Goal: Information Seeking & Learning: Learn about a topic

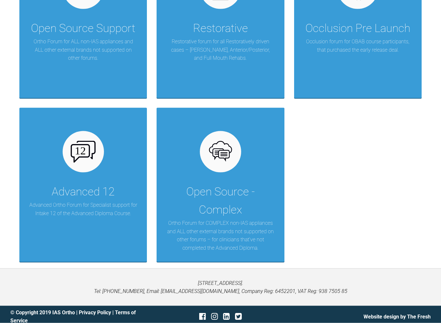
scroll to position [366, 0]
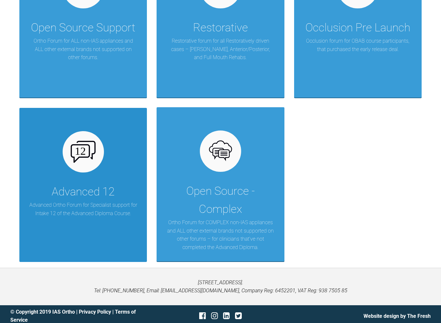
click at [87, 192] on div "Advanced 12" at bounding box center [83, 192] width 63 height 18
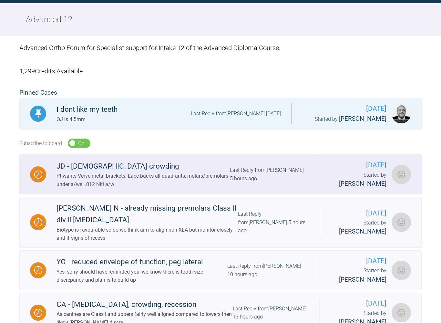
click at [36, 173] on img at bounding box center [38, 174] width 8 height 8
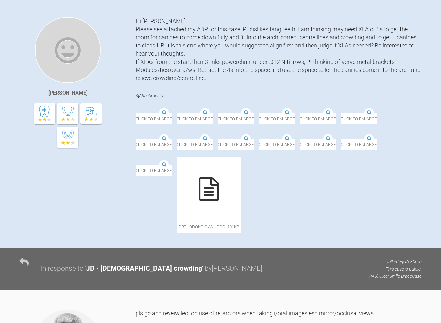
scroll to position [135, 0]
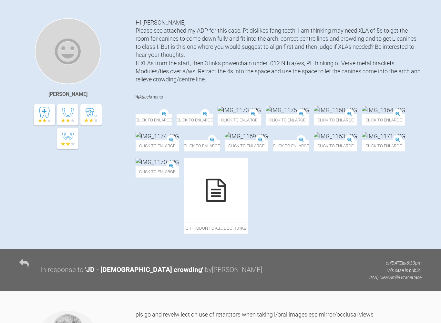
click at [236, 222] on div at bounding box center [216, 190] width 65 height 65
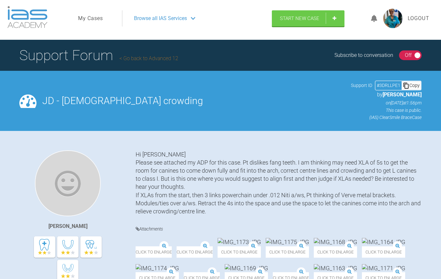
scroll to position [3, 0]
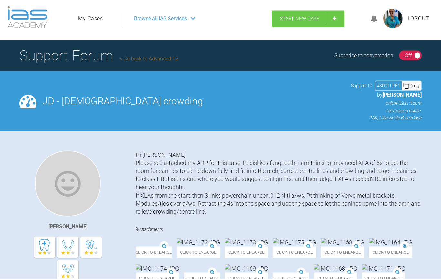
click at [408, 49] on div "Support Forum Go back to Advanced 12 Subscribe to conversation On Off" at bounding box center [220, 55] width 441 height 31
click at [413, 55] on div "On Off" at bounding box center [410, 56] width 23 height 10
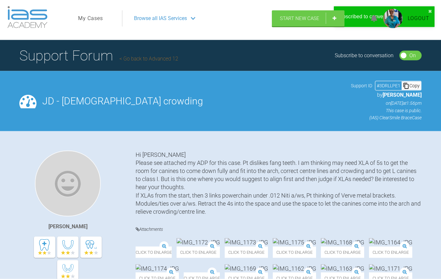
scroll to position [3, 0]
click at [409, 52] on div "On Off" at bounding box center [410, 55] width 23 height 10
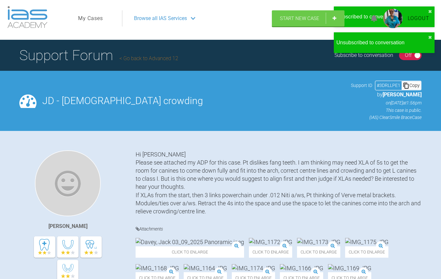
click at [303, 99] on h2 "JD - [DEMOGRAPHIC_DATA] crowding" at bounding box center [193, 101] width 303 height 10
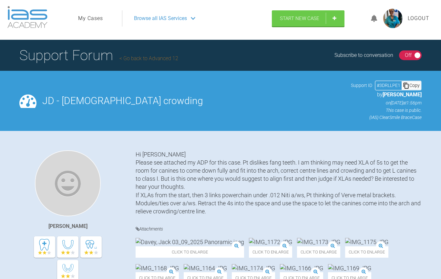
click at [414, 55] on div "On Off" at bounding box center [410, 55] width 23 height 10
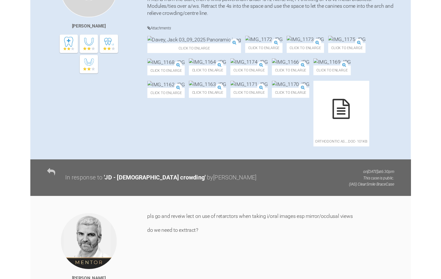
scroll to position [217, 0]
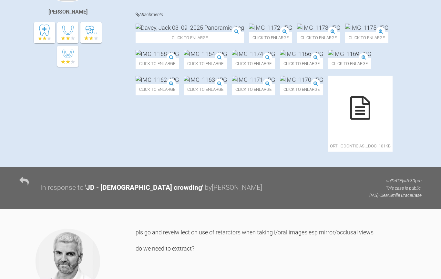
scroll to position [70, 0]
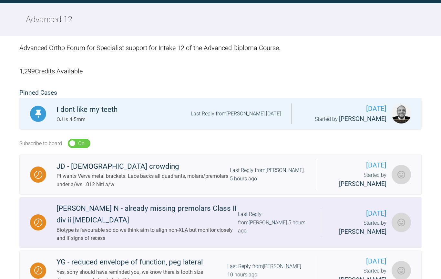
click at [36, 219] on img at bounding box center [38, 222] width 8 height 8
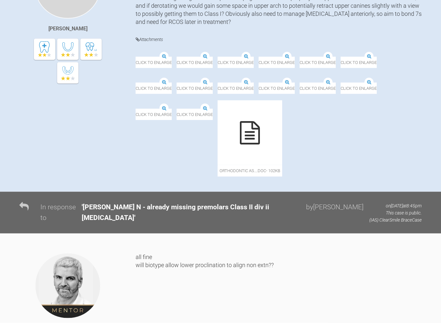
scroll to position [201, 0]
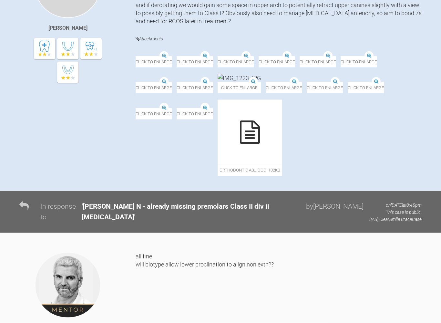
click at [282, 164] on div at bounding box center [250, 132] width 65 height 65
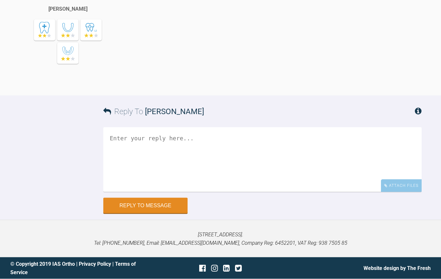
scroll to position [862, 0]
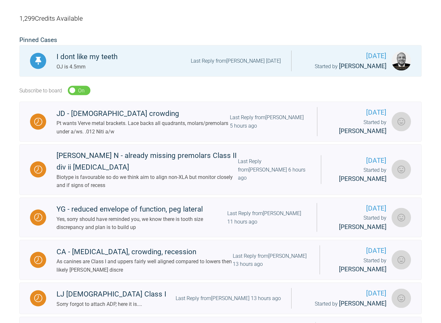
scroll to position [123, 0]
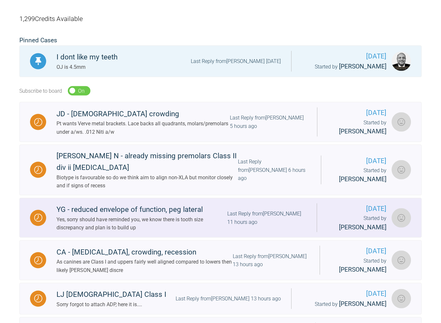
click at [34, 216] on img at bounding box center [38, 218] width 8 height 8
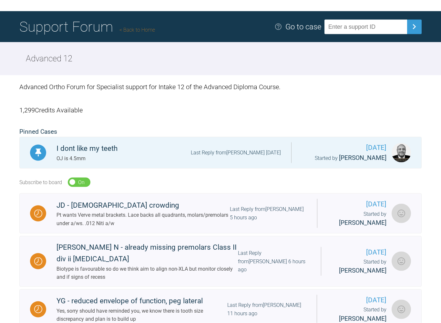
scroll to position [39, 0]
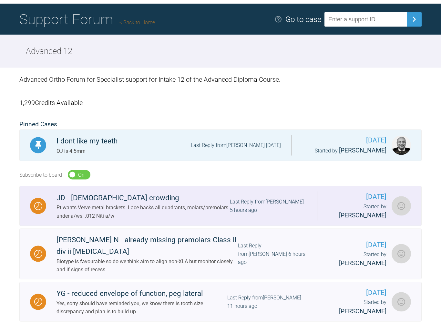
click at [36, 207] on img at bounding box center [38, 206] width 8 height 8
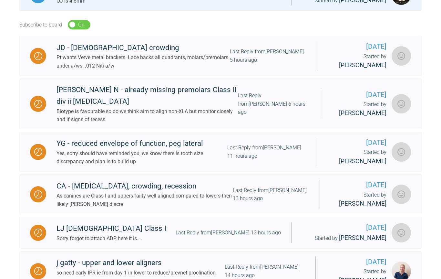
scroll to position [188, 0]
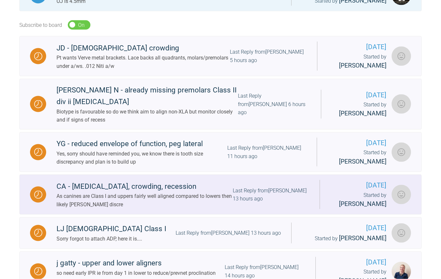
click at [36, 190] on img at bounding box center [38, 194] width 8 height 8
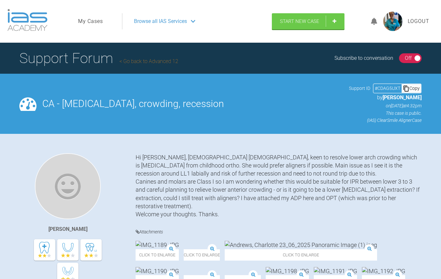
click at [412, 55] on div "On Off" at bounding box center [410, 58] width 23 height 10
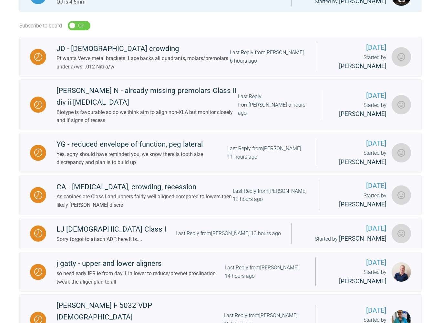
scroll to position [189, 0]
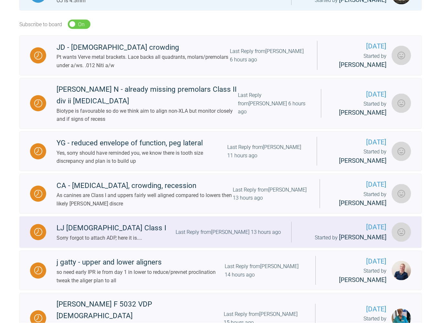
click at [38, 228] on img at bounding box center [38, 232] width 8 height 8
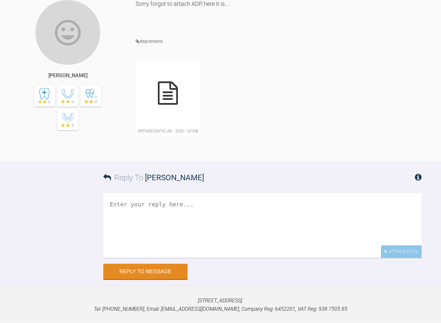
scroll to position [600, 0]
click at [159, 125] on div at bounding box center [168, 92] width 65 height 65
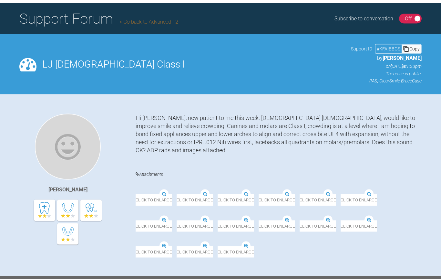
scroll to position [0, 0]
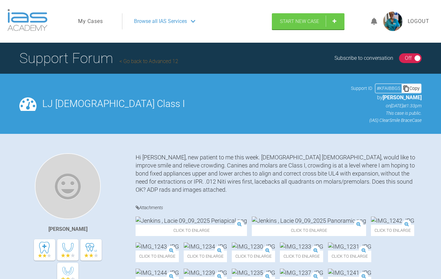
click at [414, 54] on div "On Off" at bounding box center [410, 58] width 23 height 10
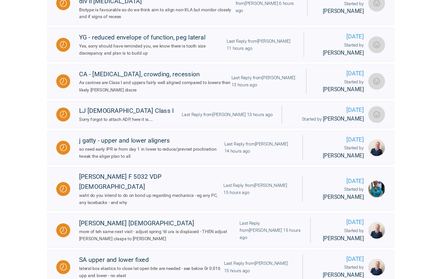
scroll to position [288, 0]
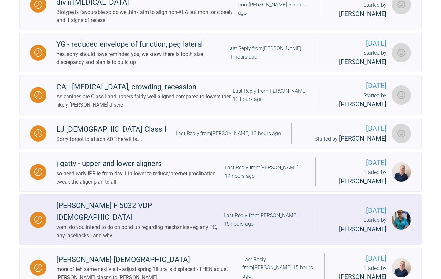
click at [39, 215] on img at bounding box center [38, 219] width 8 height 8
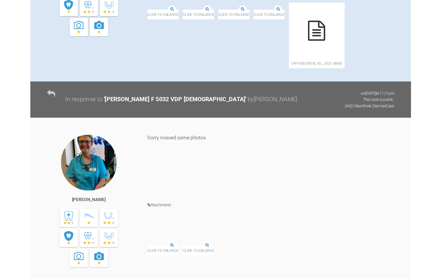
scroll to position [264, 0]
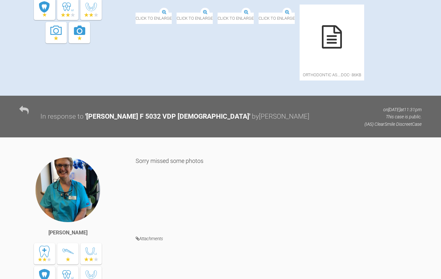
click at [300, 69] on div at bounding box center [332, 37] width 65 height 65
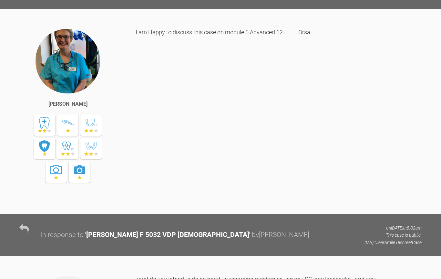
scroll to position [2044, 0]
